Goal: Information Seeking & Learning: Learn about a topic

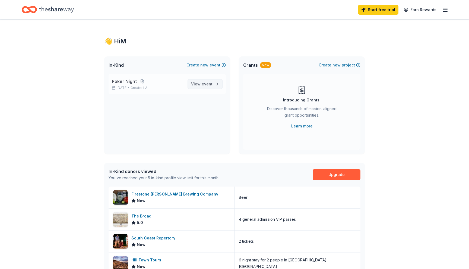
click at [200, 83] on span "View event" at bounding box center [201, 84] width 21 height 7
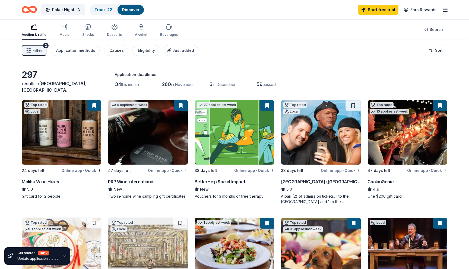
click at [113, 49] on div "Causes" at bounding box center [116, 50] width 14 height 7
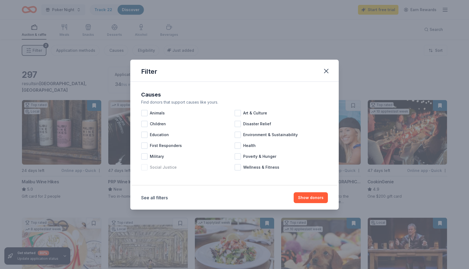
click at [145, 165] on div at bounding box center [144, 167] width 7 height 7
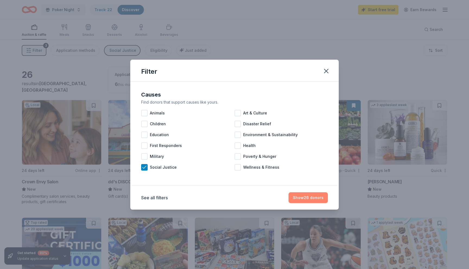
click at [306, 198] on button "Show 26 donors" at bounding box center [308, 197] width 39 height 11
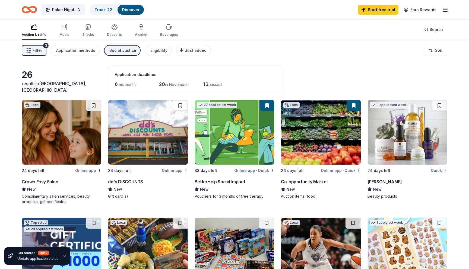
click at [45, 183] on div "Crown Envy Salon" at bounding box center [40, 182] width 37 height 7
